Goal: Navigation & Orientation: Find specific page/section

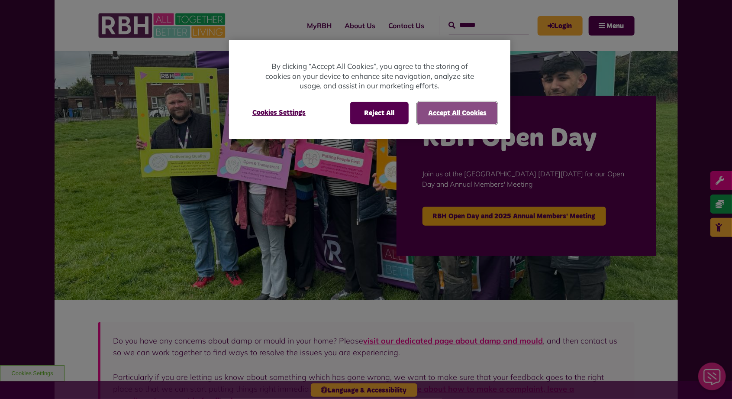
click at [441, 111] on button "Accept All Cookies" at bounding box center [457, 113] width 80 height 23
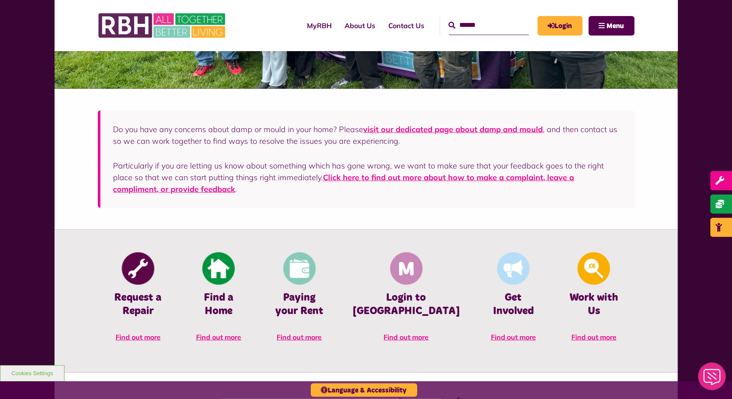
scroll to position [222, 0]
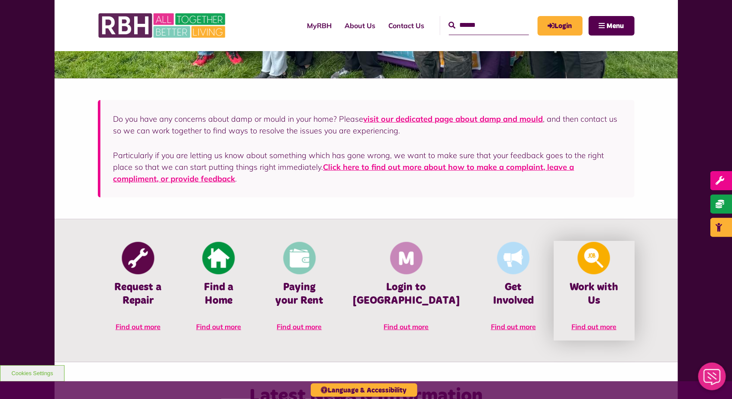
click at [587, 252] on img at bounding box center [594, 258] width 32 height 32
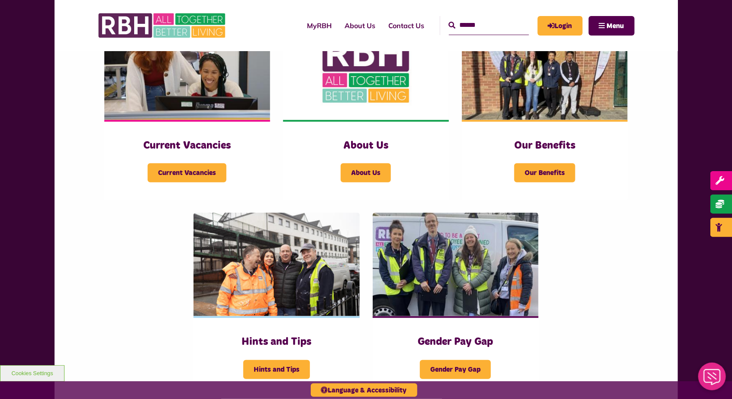
scroll to position [228, 0]
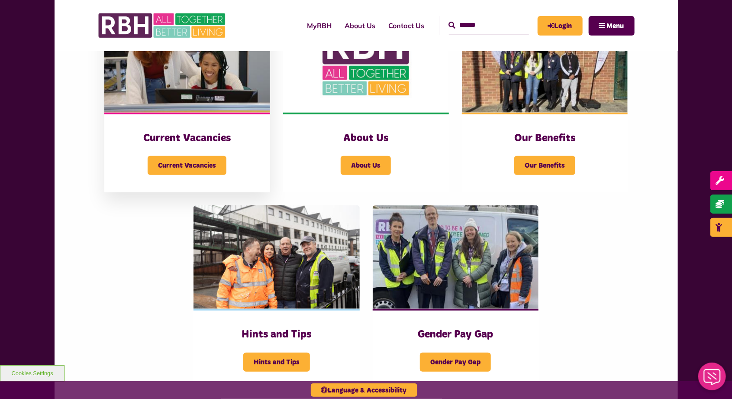
click at [149, 146] on div "Current Vacancies" at bounding box center [187, 160] width 131 height 30
